Goal: Task Accomplishment & Management: Complete application form

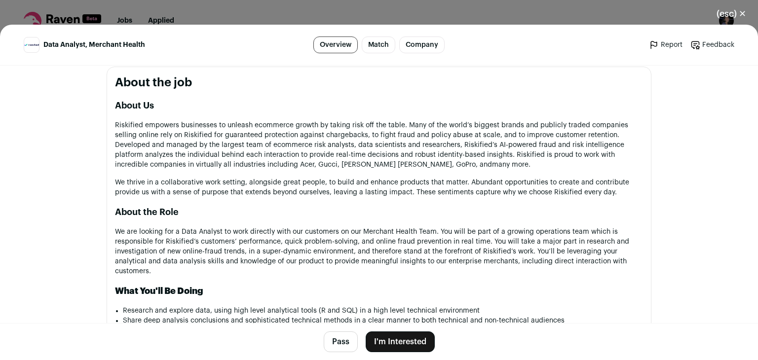
scroll to position [451, 0]
click at [373, 340] on button "I'm Interested" at bounding box center [399, 341] width 69 height 21
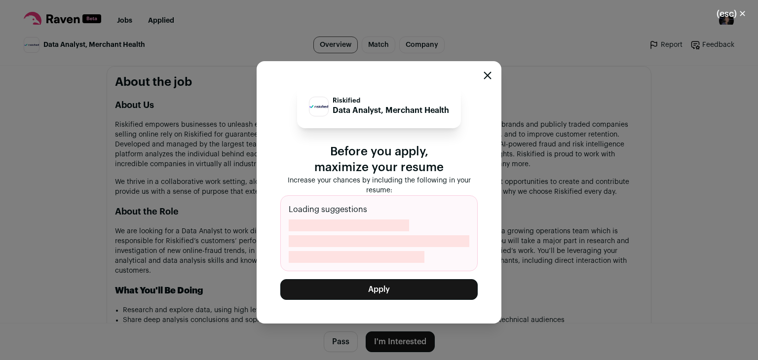
click at [383, 277] on div "Riskified Data Analyst, Merchant Health Before you apply, maximize your resume …" at bounding box center [378, 192] width 197 height 215
click at [379, 291] on button "Apply" at bounding box center [378, 289] width 197 height 21
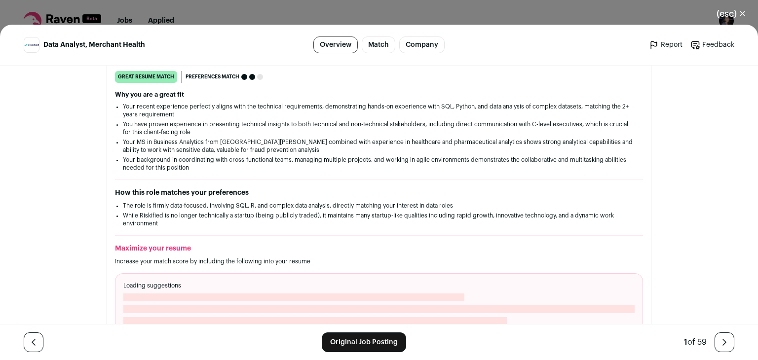
scroll to position [166, 0]
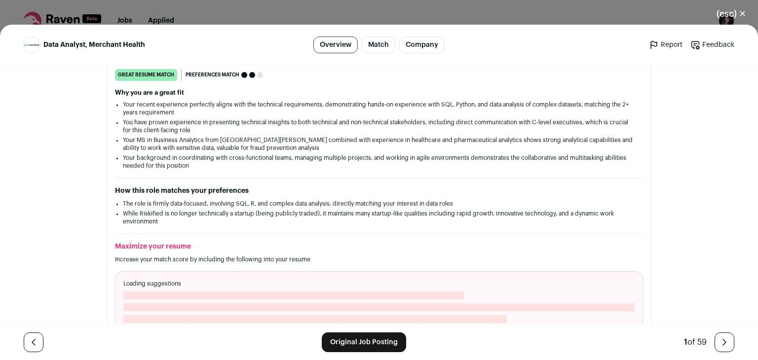
click at [349, 342] on link "Original Job Posting" at bounding box center [364, 342] width 84 height 20
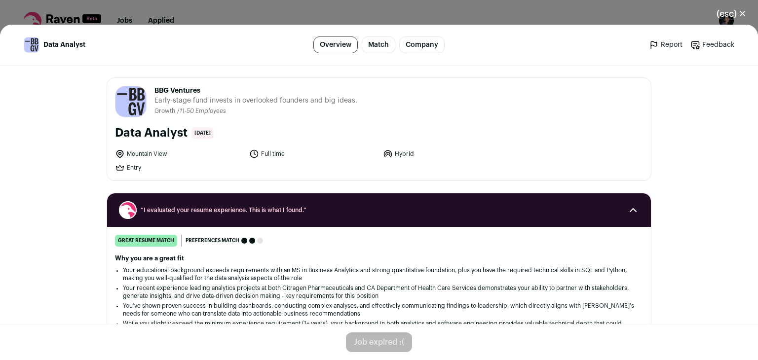
click at [377, 42] on link "Match" at bounding box center [379, 44] width 34 height 17
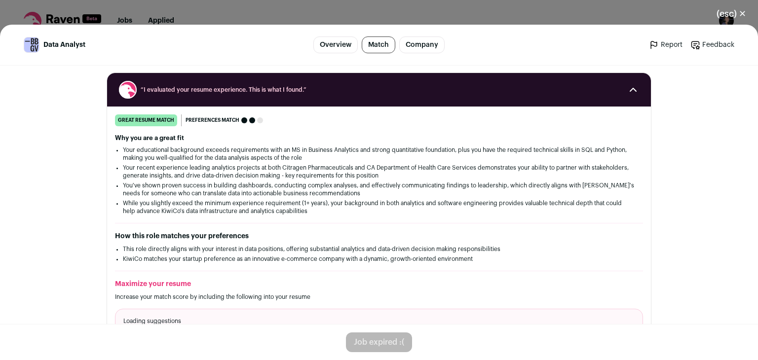
click at [416, 45] on link "Company" at bounding box center [421, 44] width 45 height 17
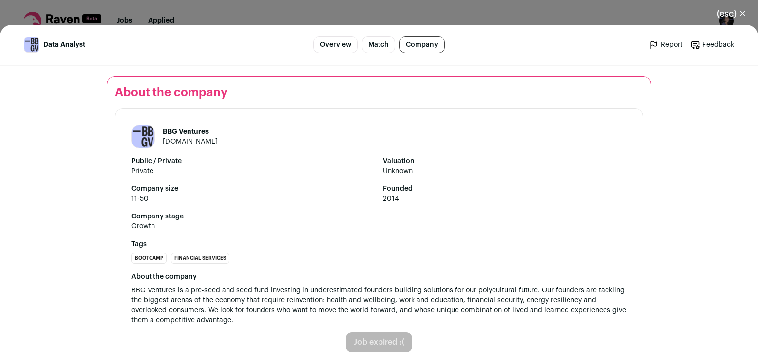
scroll to position [881, 0]
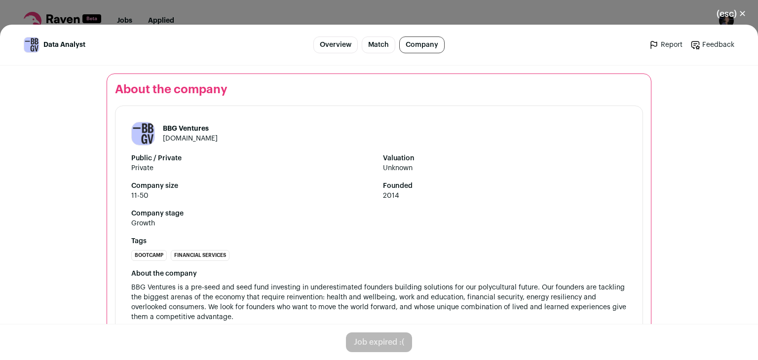
click at [743, 13] on button "(esc) ✕" at bounding box center [730, 14] width 53 height 22
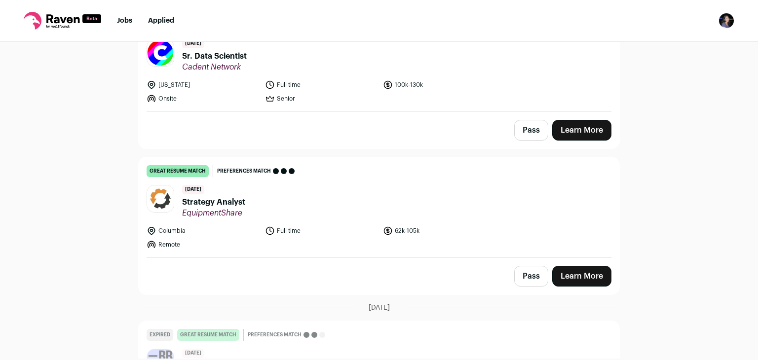
scroll to position [130, 0]
click at [146, 232] on icon at bounding box center [151, 230] width 10 height 10
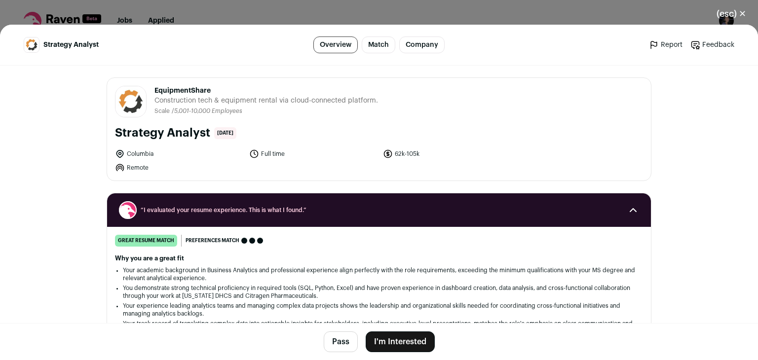
click at [735, 20] on button "(esc) ✕" at bounding box center [730, 14] width 53 height 22
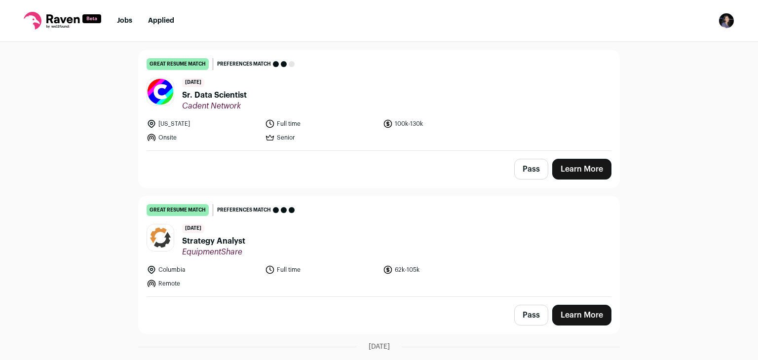
scroll to position [90, 0]
click at [566, 176] on link "Learn More" at bounding box center [581, 169] width 59 height 21
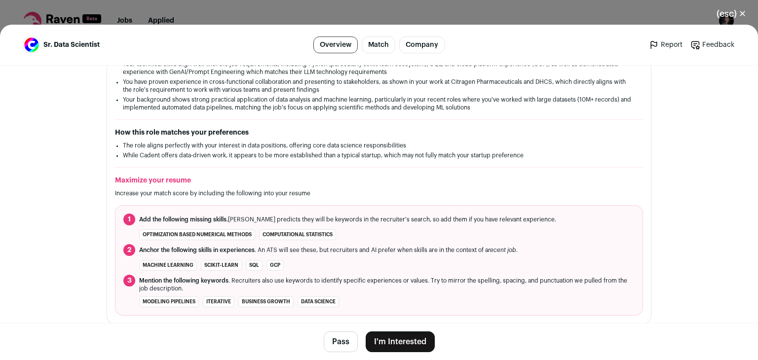
scroll to position [225, 0]
click at [407, 348] on button "I'm Interested" at bounding box center [399, 341] width 69 height 21
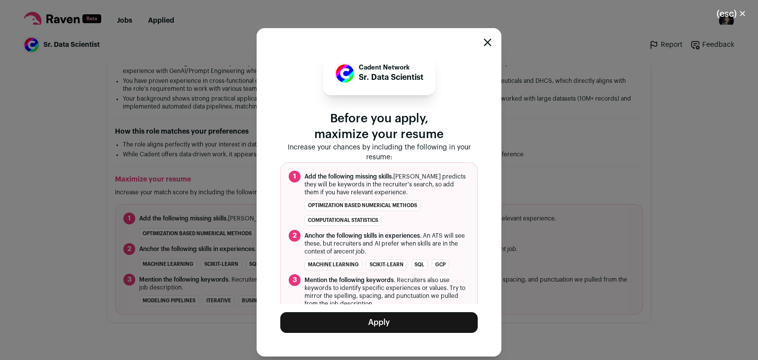
click at [393, 319] on button "Apply" at bounding box center [378, 322] width 197 height 21
